Goal: Find specific page/section: Find specific page/section

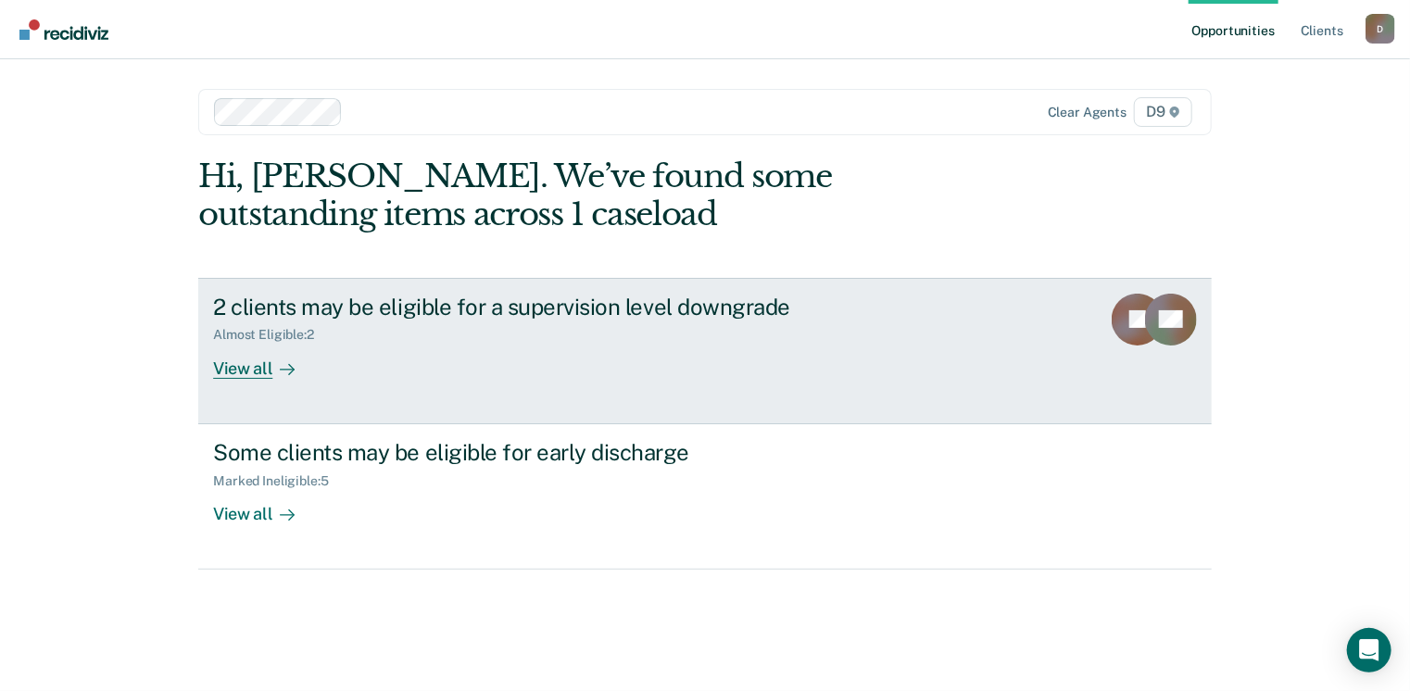
click at [257, 367] on div "View all" at bounding box center [265, 361] width 104 height 36
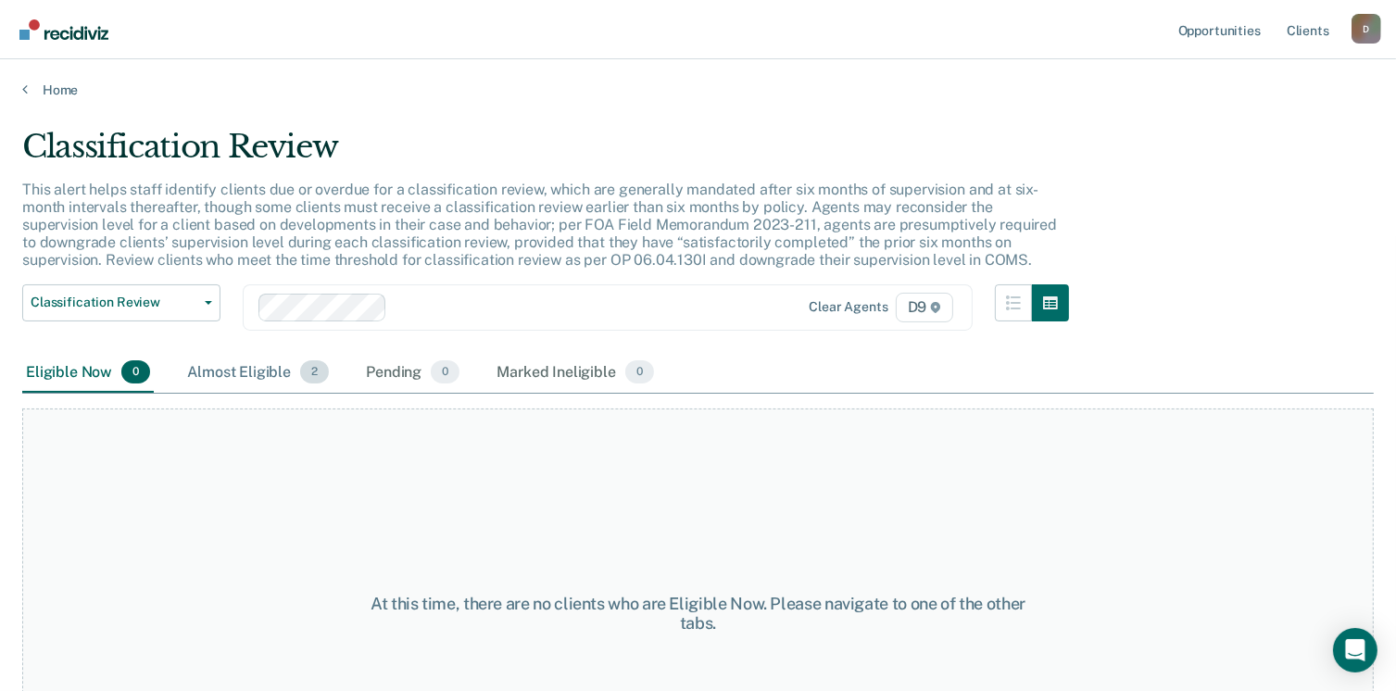
click at [256, 358] on div "Almost Eligible 2" at bounding box center [257, 373] width 149 height 41
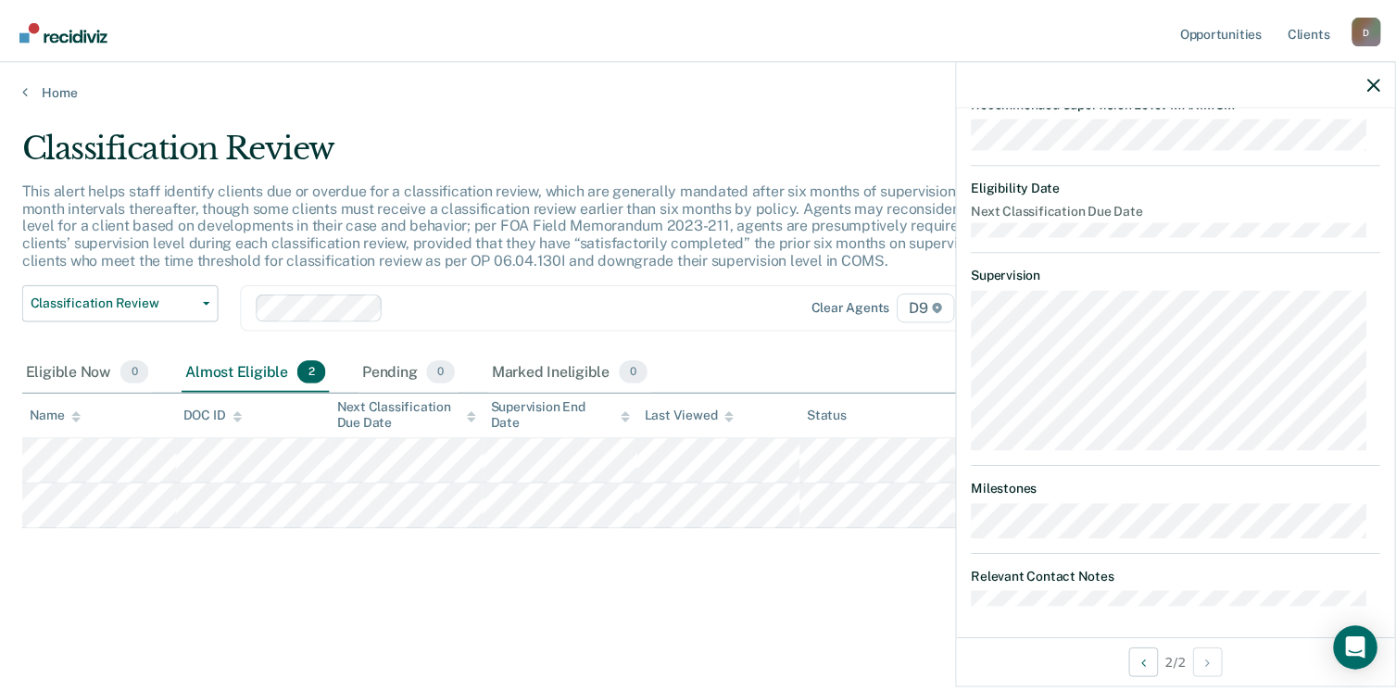
scroll to position [330, 0]
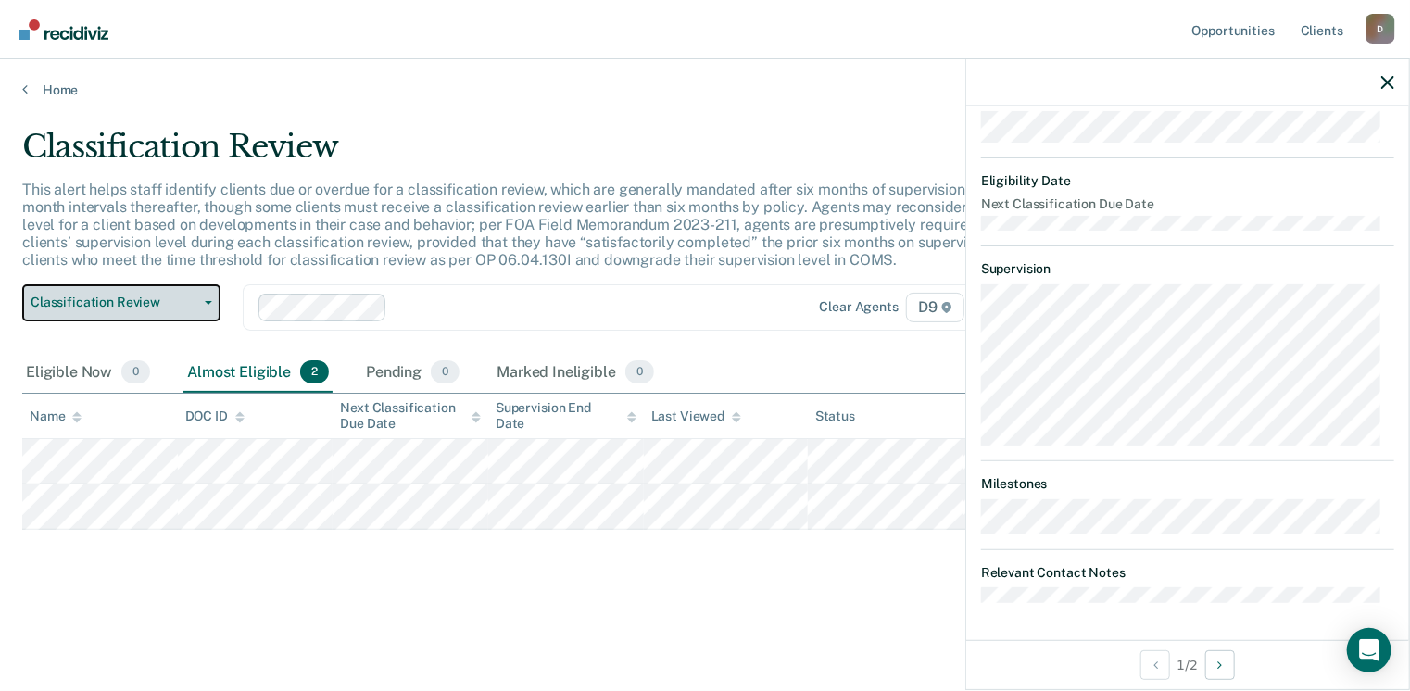
click at [119, 297] on span "Classification Review" at bounding box center [114, 303] width 167 height 16
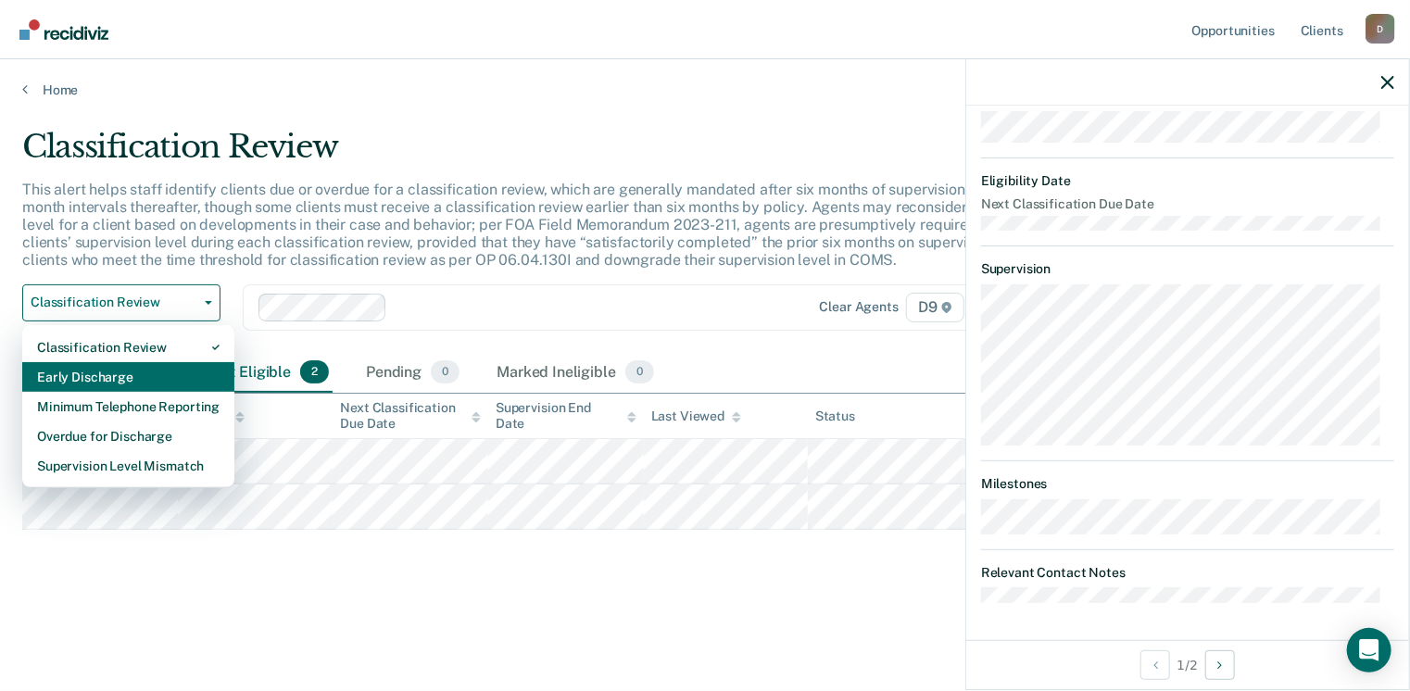
click at [97, 372] on div "Early Discharge" at bounding box center [128, 377] width 183 height 30
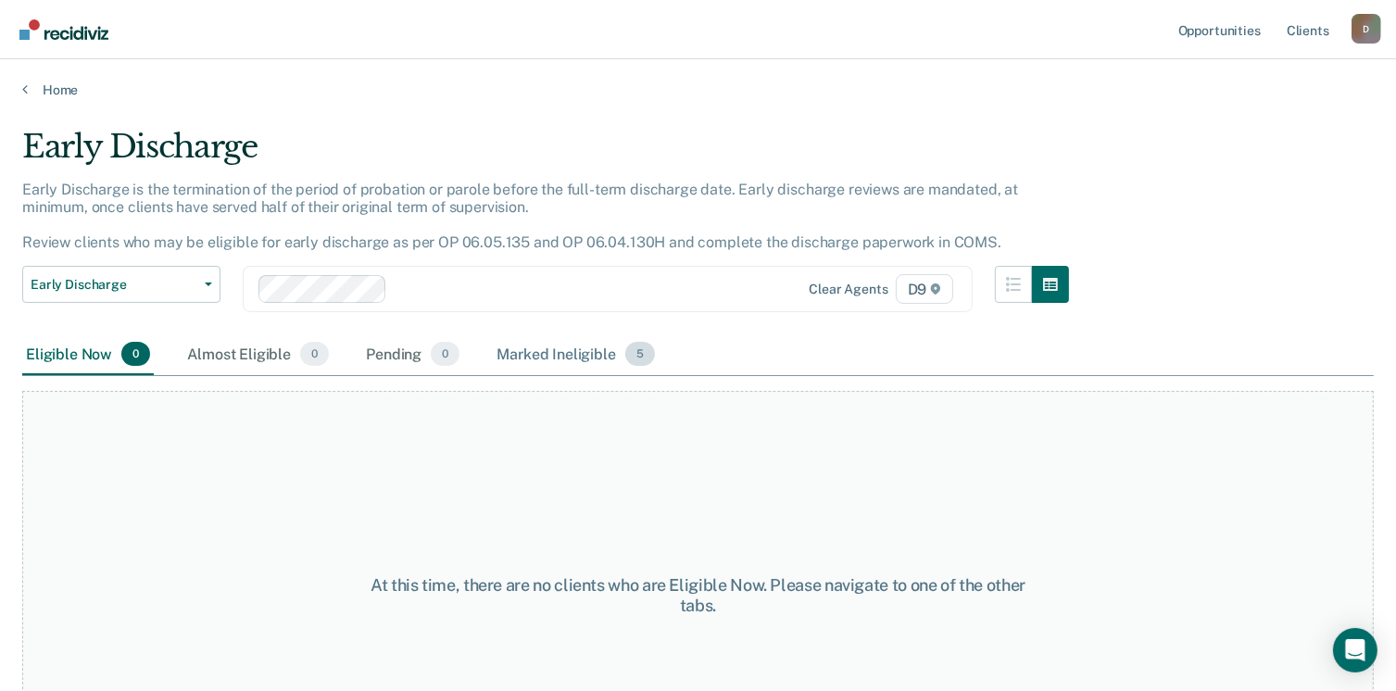
click at [567, 349] on div "Marked Ineligible 5" at bounding box center [576, 354] width 166 height 41
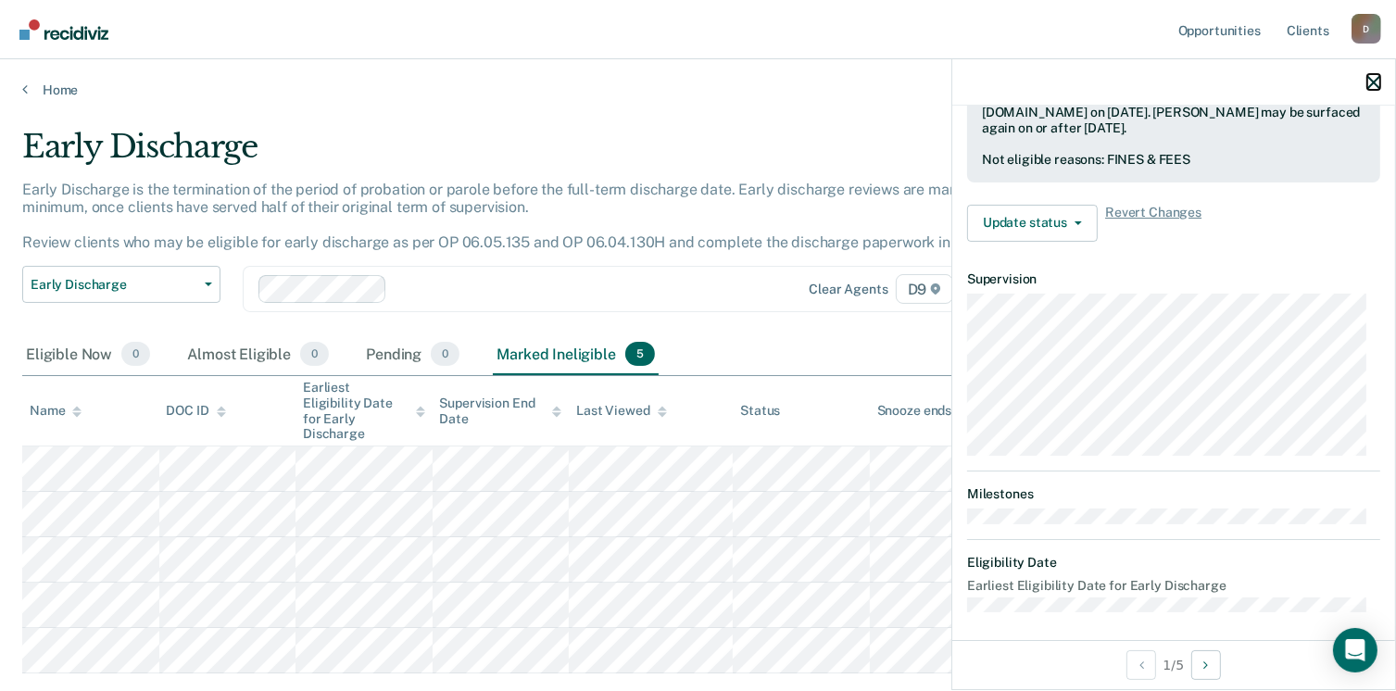
click at [1375, 84] on icon "button" at bounding box center [1373, 82] width 13 height 13
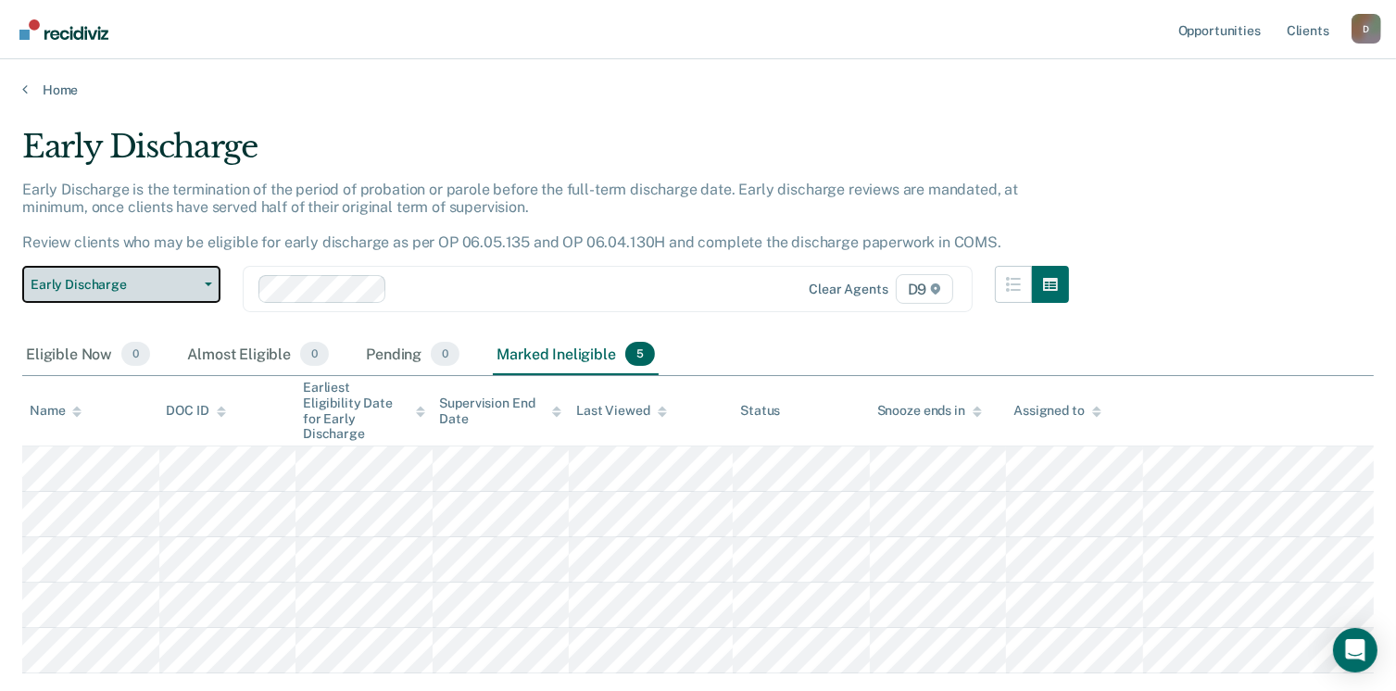
click at [210, 287] on button "Early Discharge" at bounding box center [121, 284] width 198 height 37
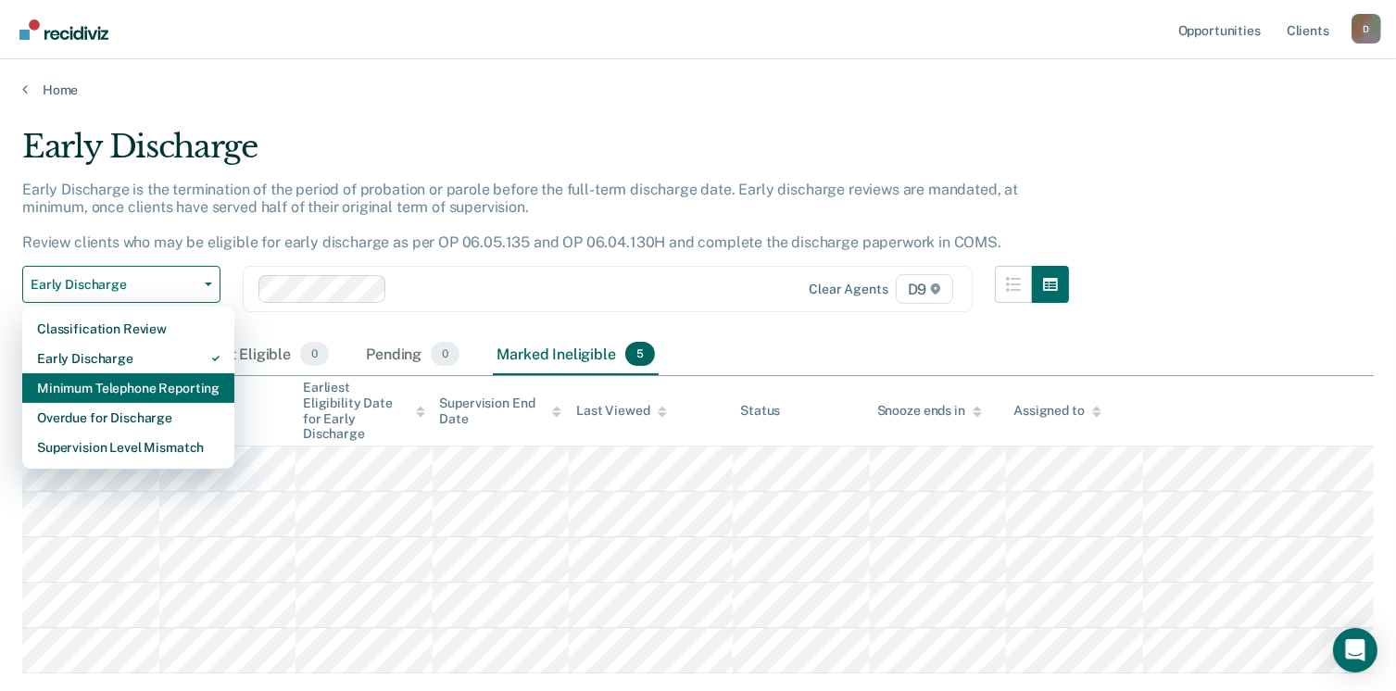
click at [167, 386] on div "Minimum Telephone Reporting" at bounding box center [128, 388] width 183 height 30
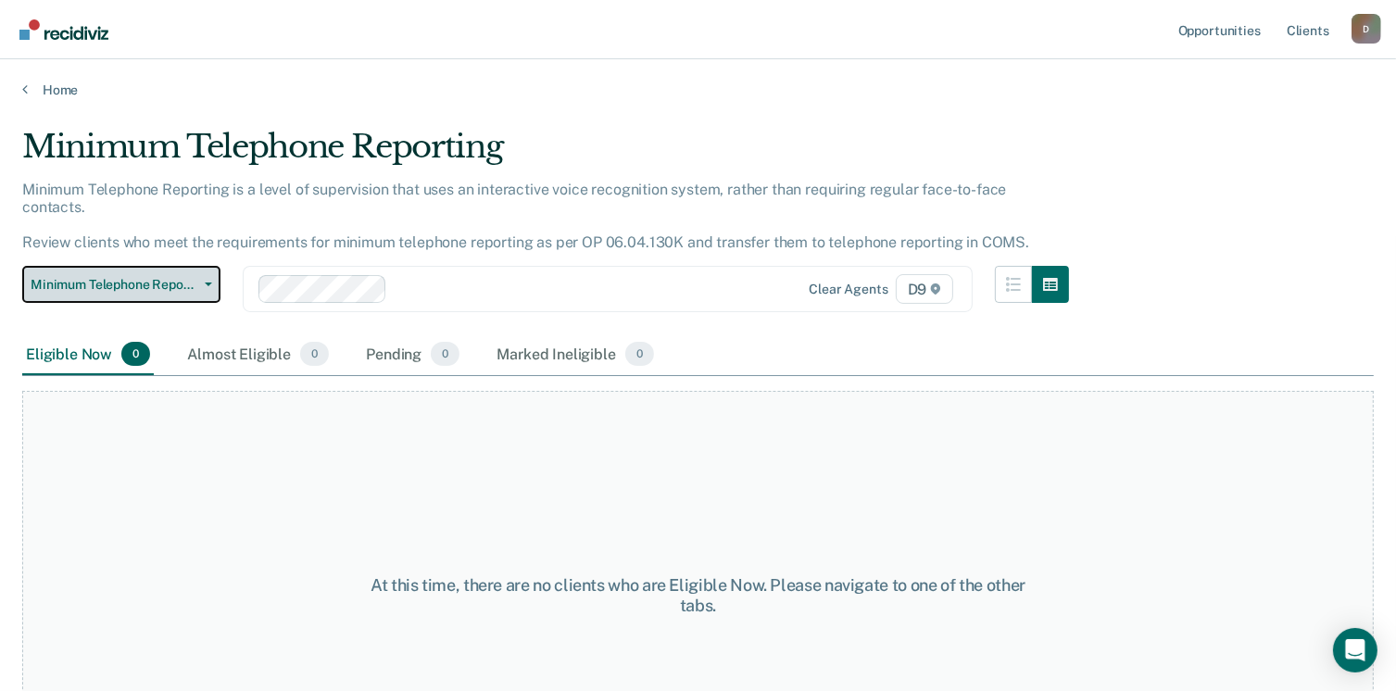
click at [208, 283] on icon "button" at bounding box center [208, 285] width 7 height 4
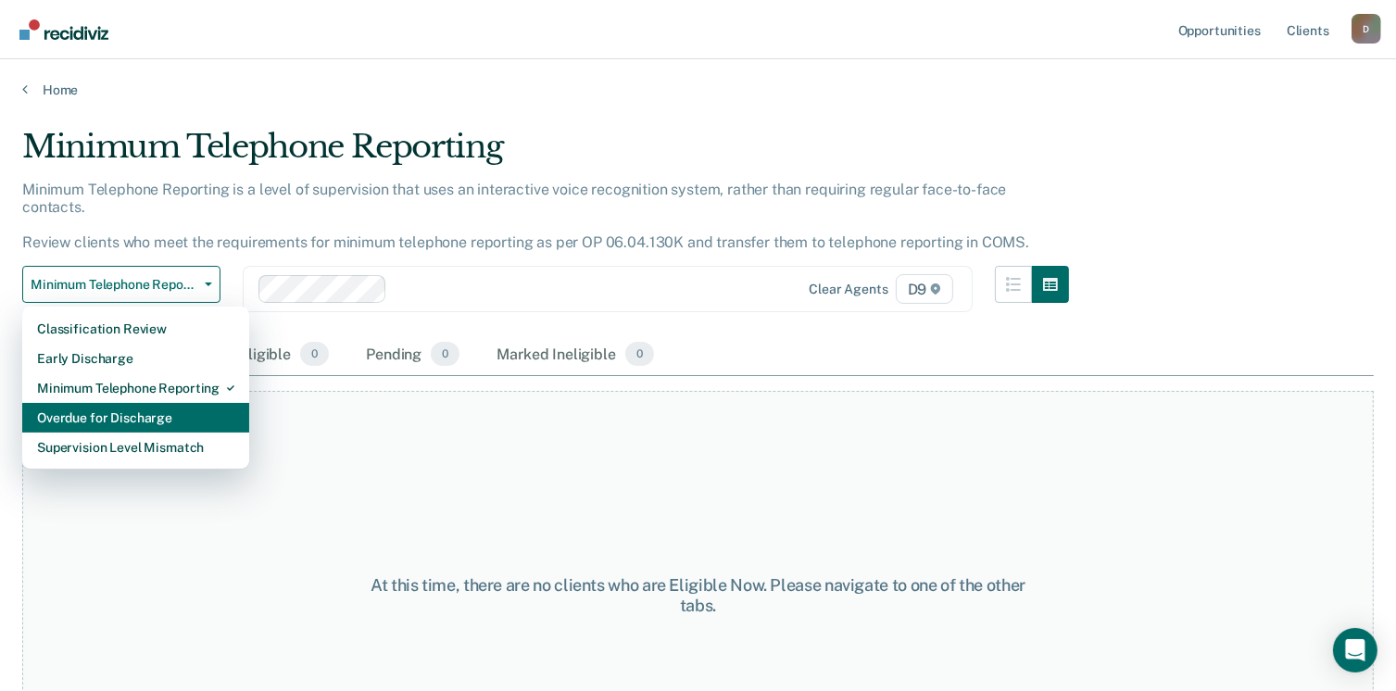
click at [145, 403] on div "Overdue for Discharge" at bounding box center [135, 418] width 197 height 30
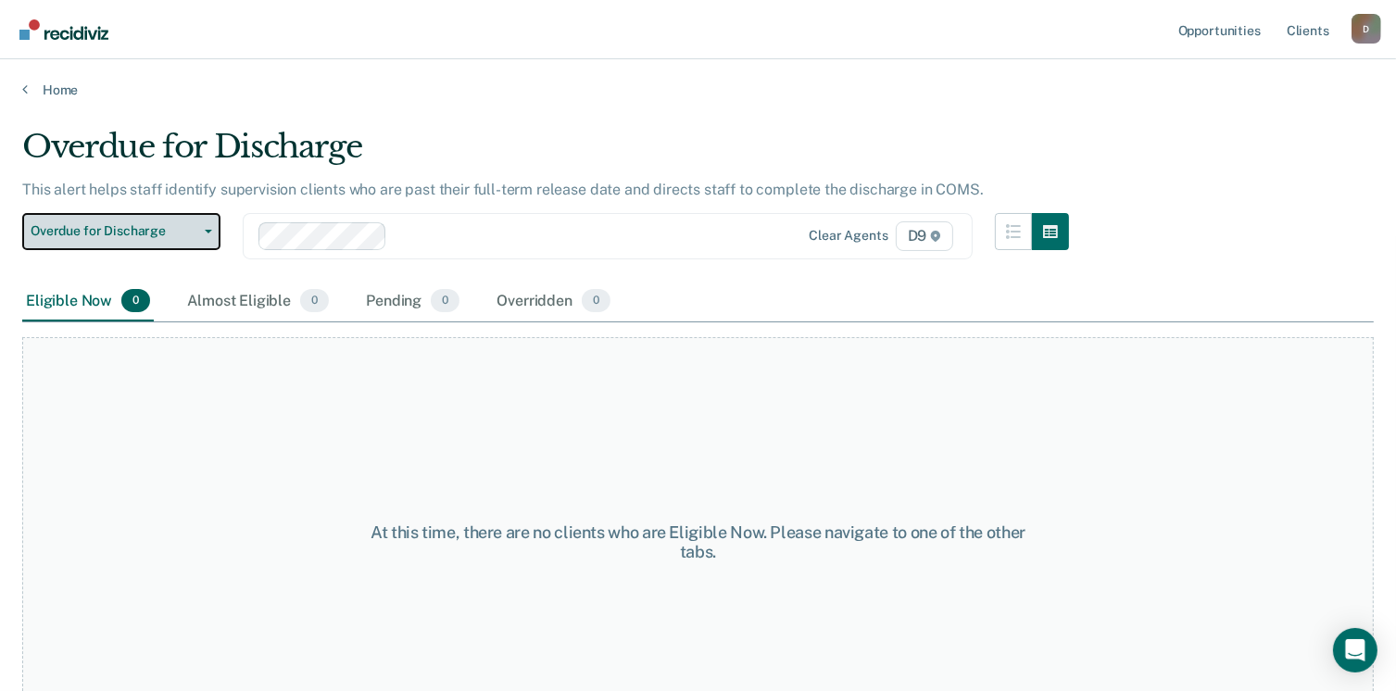
click at [203, 227] on button "Overdue for Discharge" at bounding box center [121, 231] width 198 height 37
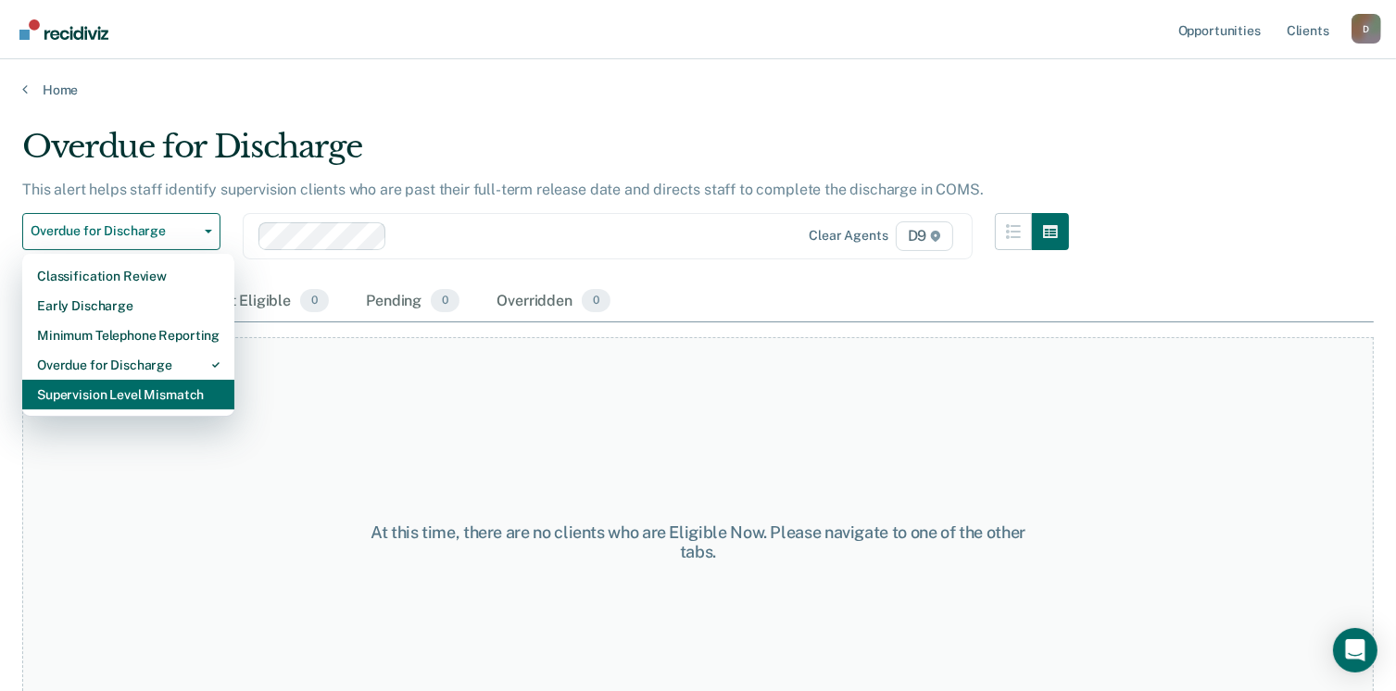
click at [130, 395] on div "Supervision Level Mismatch" at bounding box center [128, 395] width 183 height 30
